Goal: Information Seeking & Learning: Learn about a topic

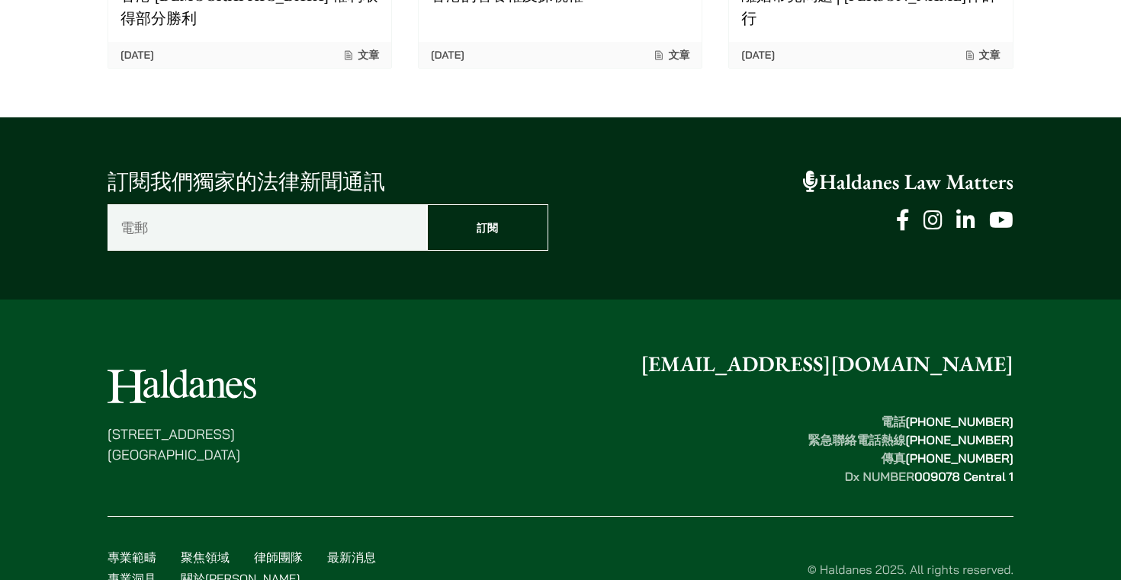
scroll to position [2047, 0]
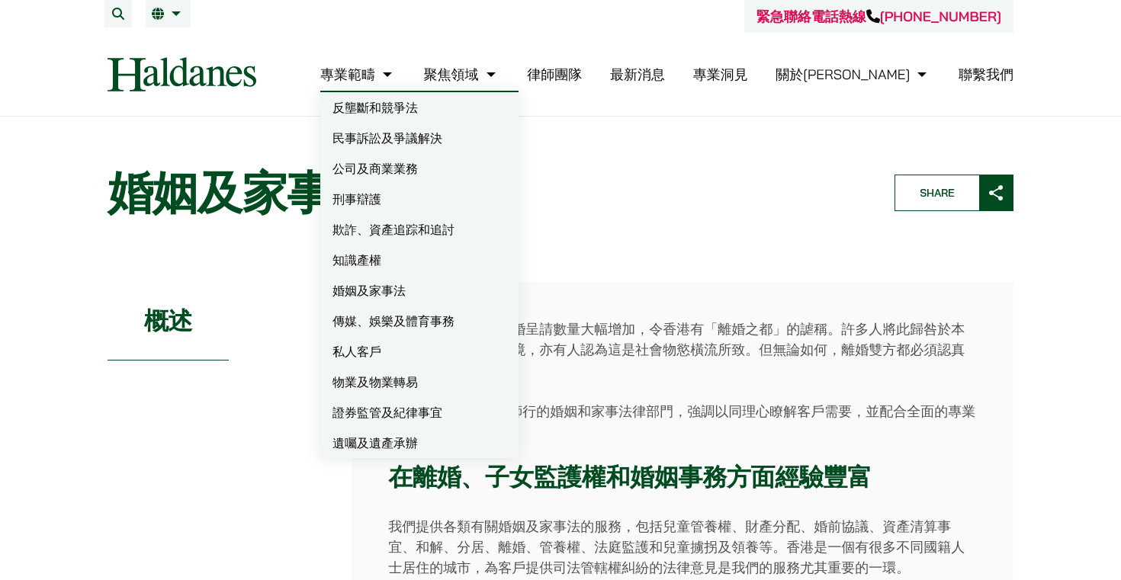
click at [483, 293] on link "婚姻及家事法" at bounding box center [419, 290] width 198 height 31
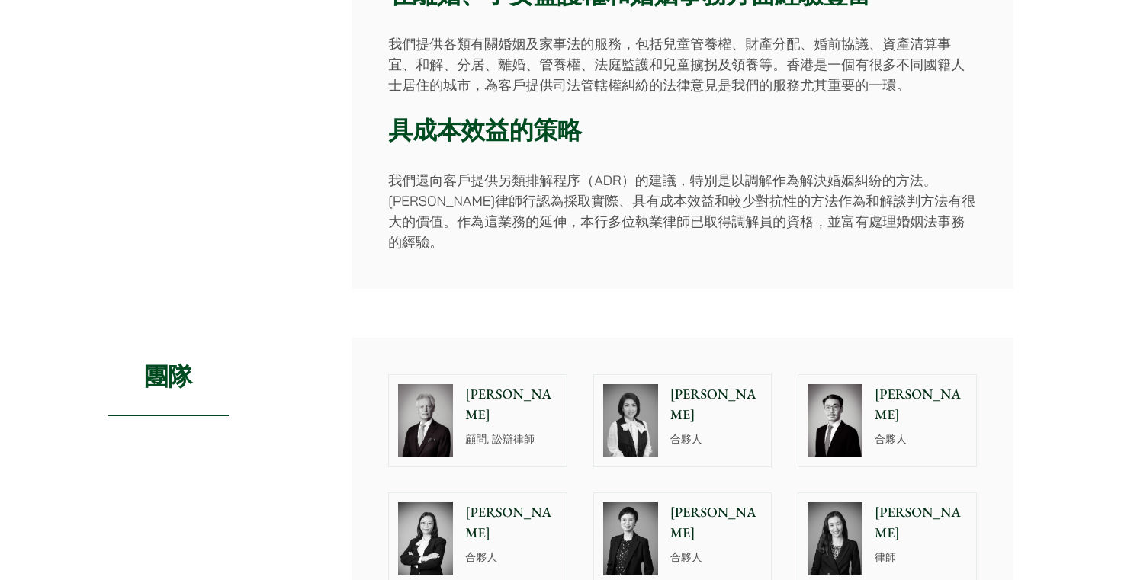
scroll to position [486, 0]
